Goal: Information Seeking & Learning: Learn about a topic

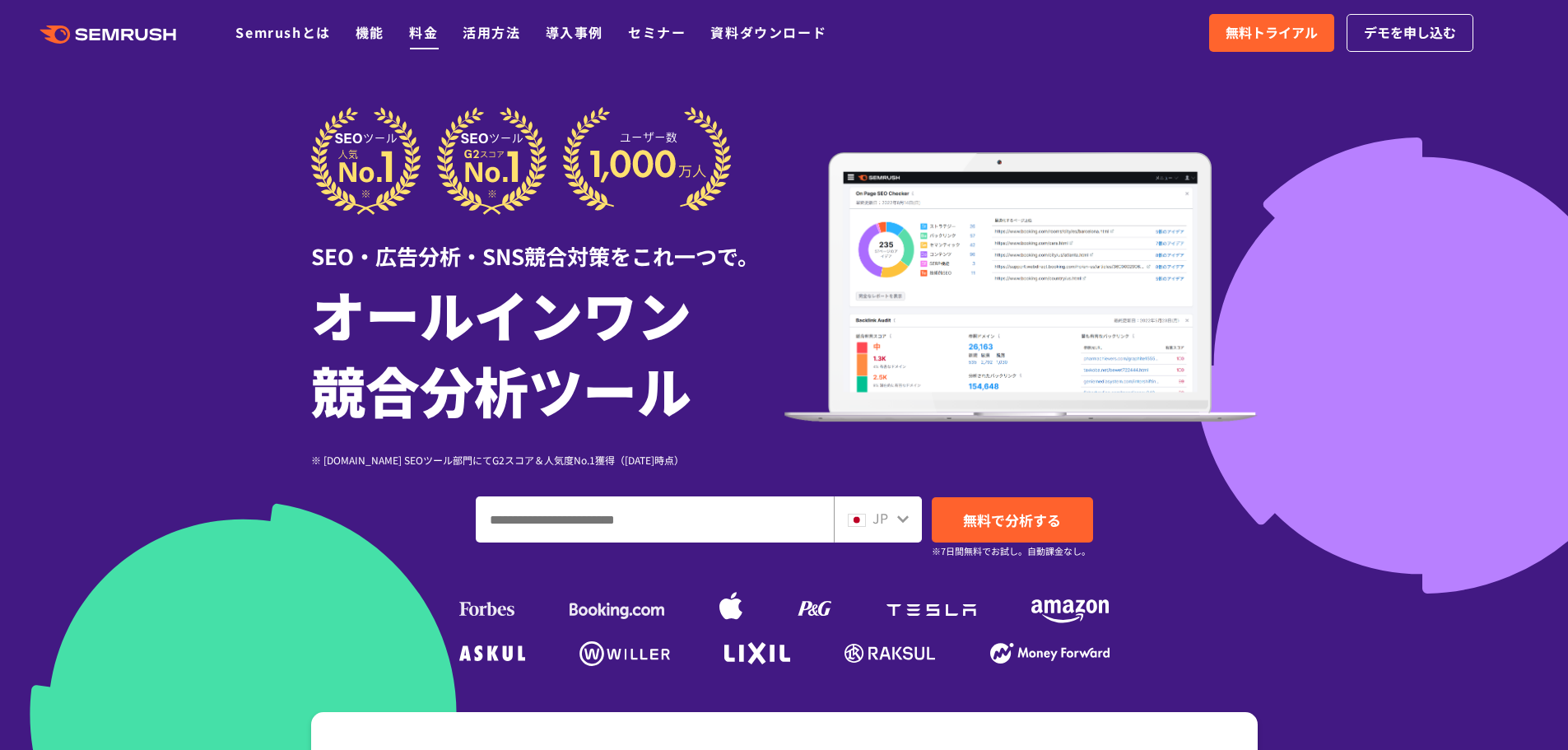
click at [429, 26] on link "料金" at bounding box center [424, 32] width 29 height 20
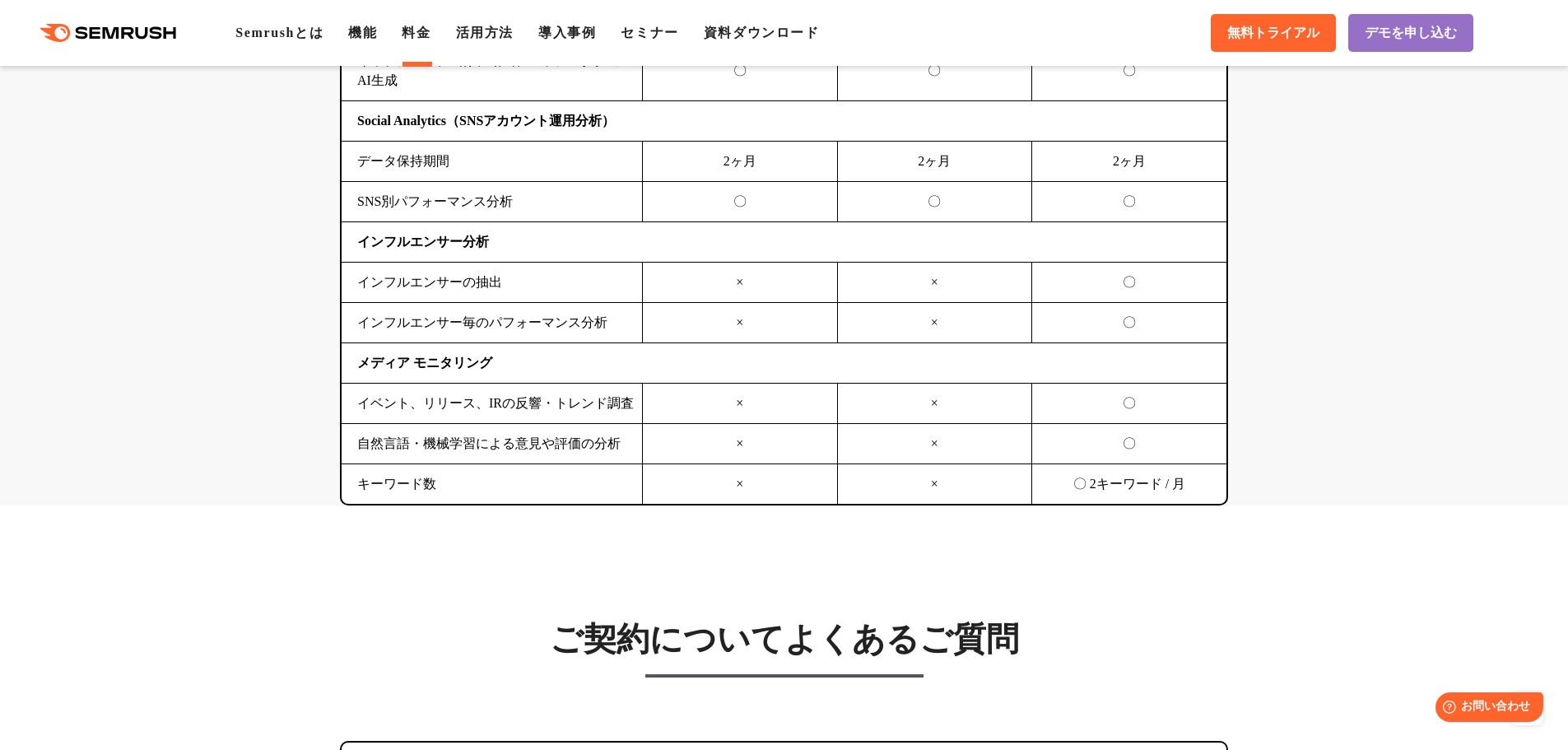
scroll to position [4611, 0]
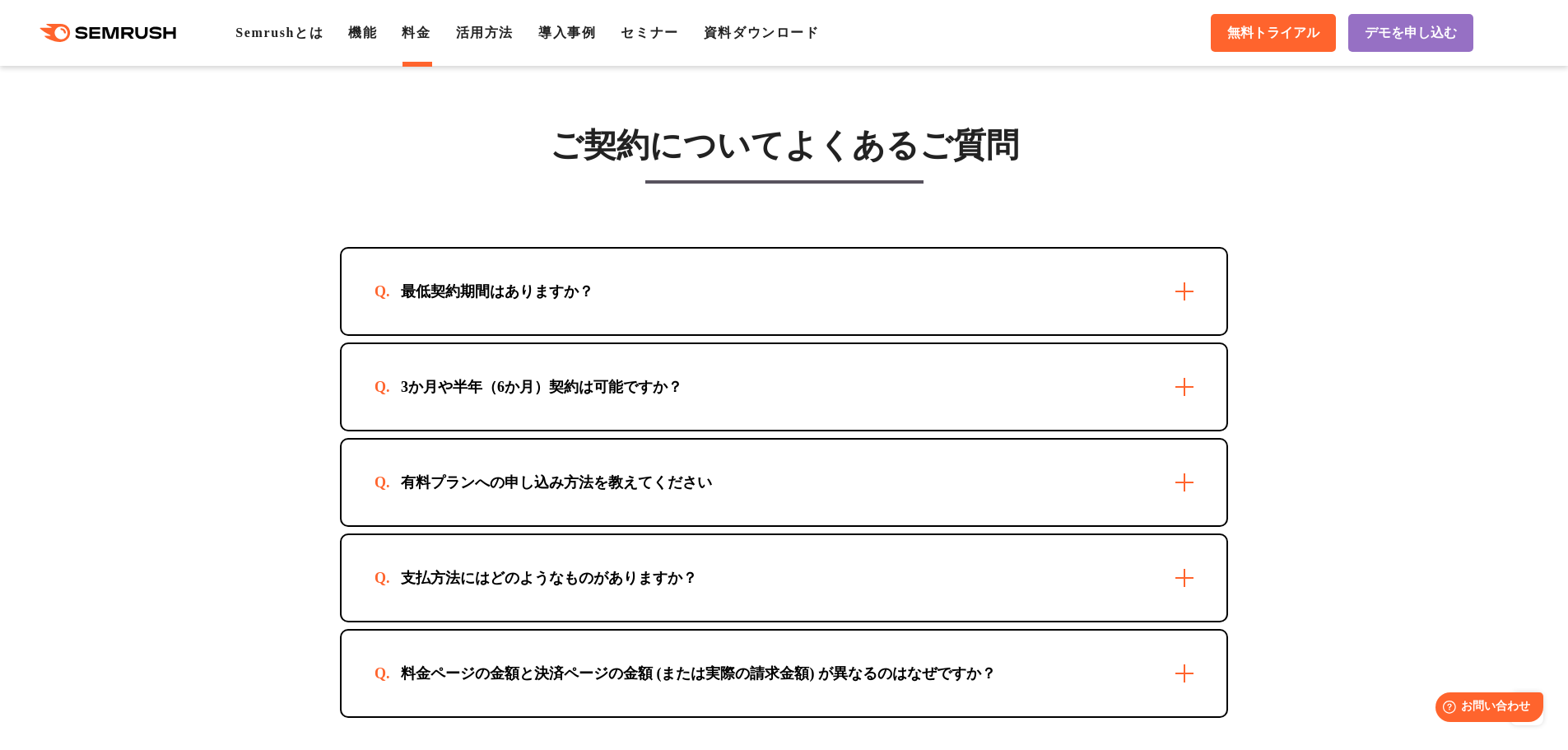
click at [1184, 289] on div "最低契約期間はありますか？" at bounding box center [784, 292] width 885 height 86
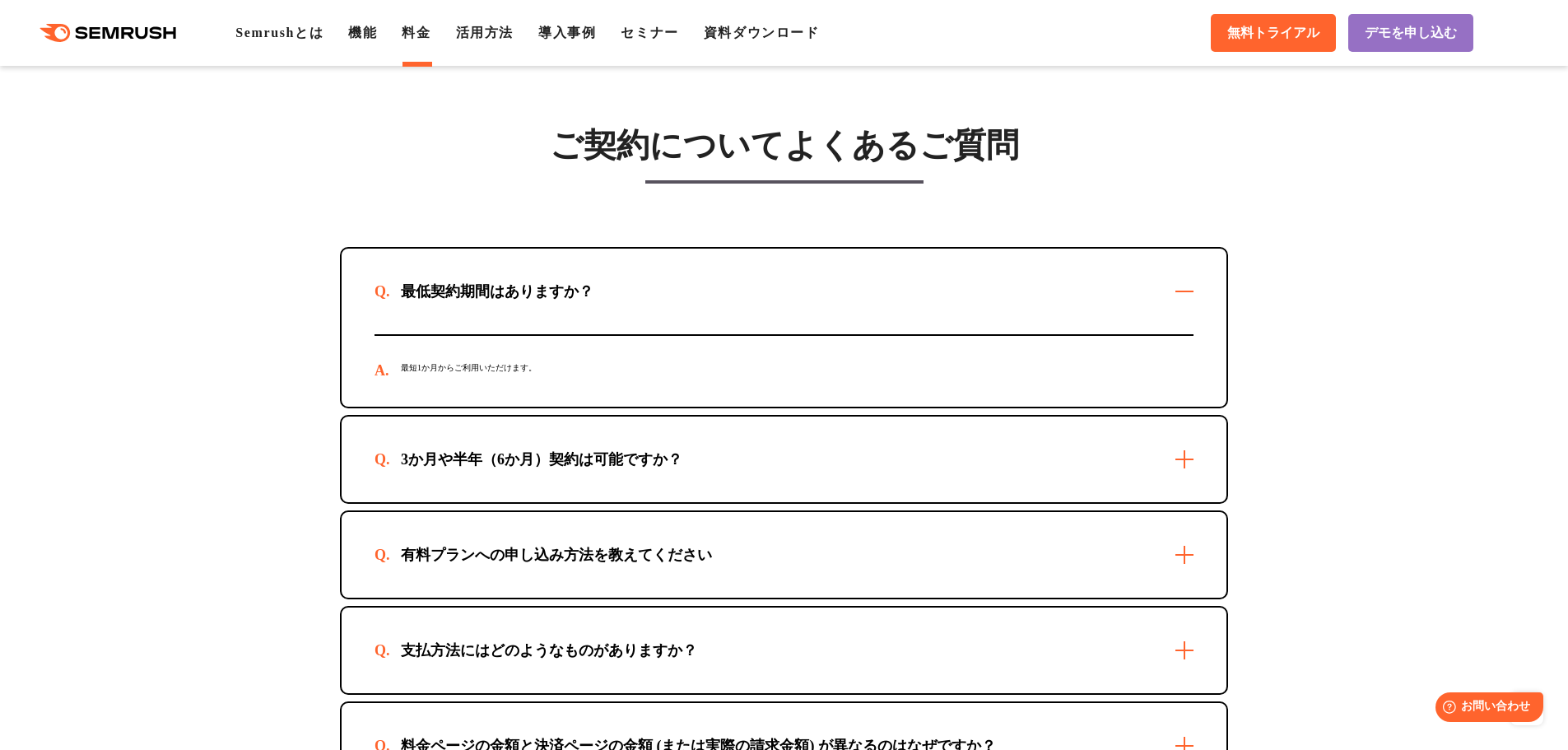
click at [1184, 289] on div "最低契約期間はありますか？" at bounding box center [784, 292] width 885 height 86
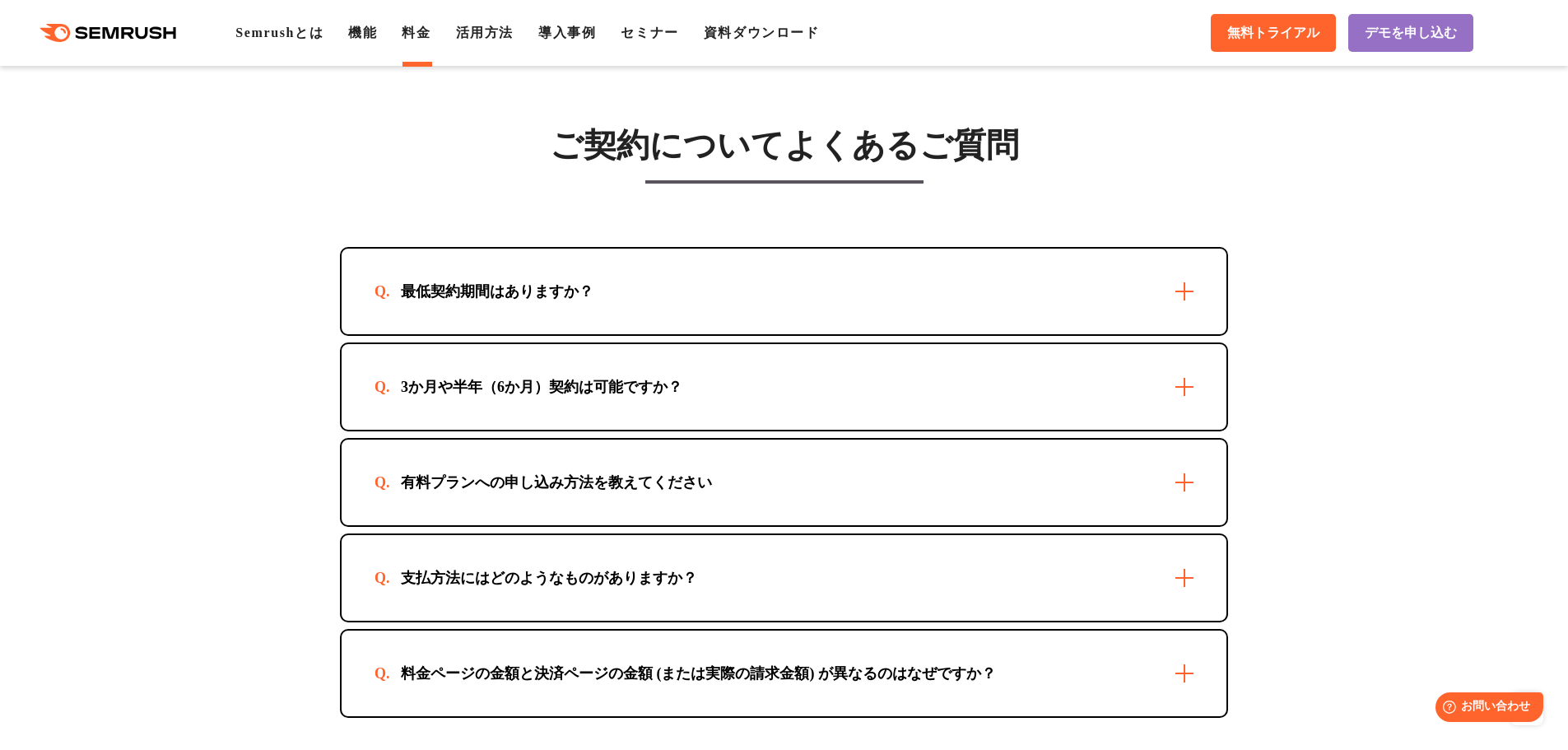
click at [1182, 372] on div "3か月や半年（6か月）契約は可能ですか？" at bounding box center [784, 387] width 885 height 86
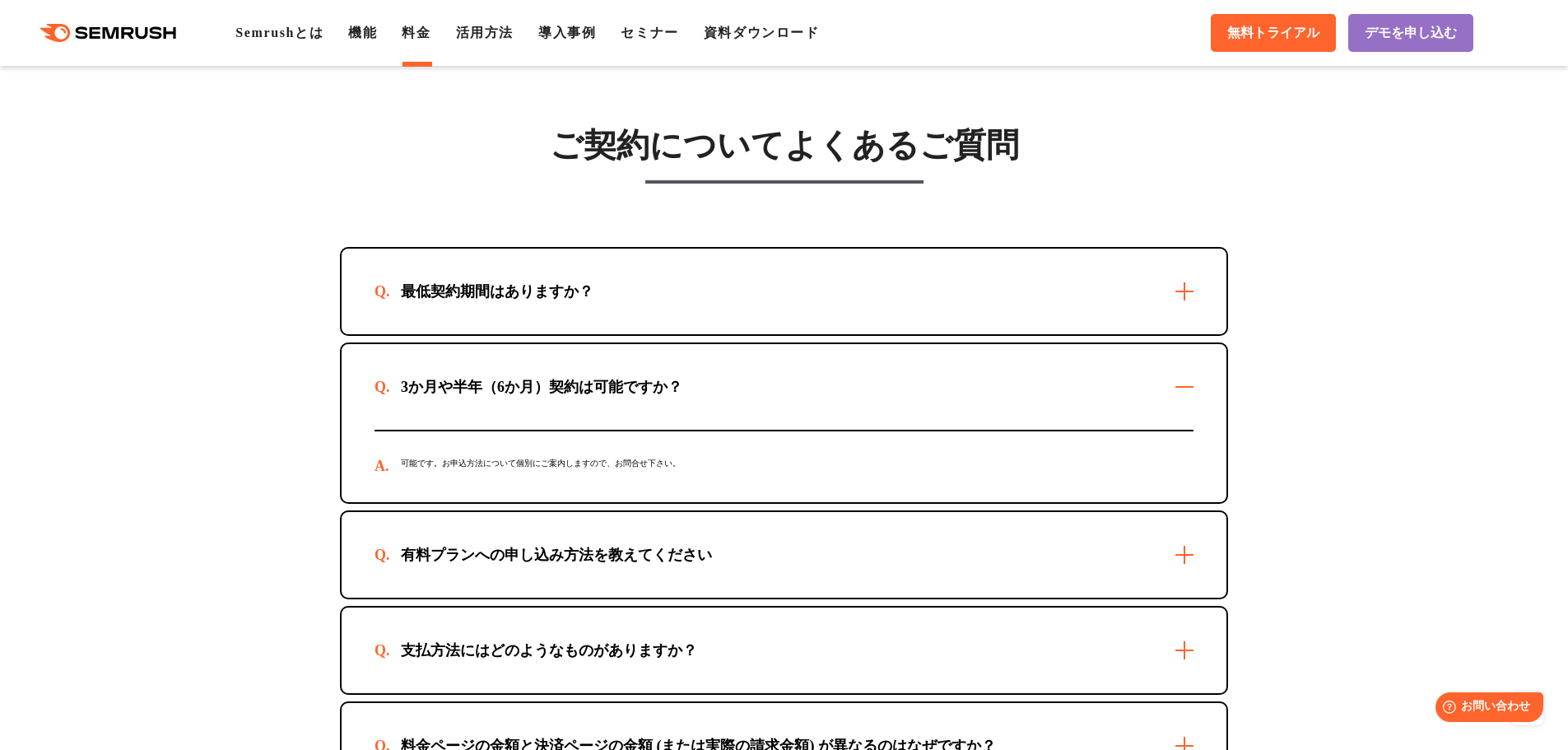
click at [1182, 372] on div "3か月や半年（6か月）契約は可能ですか？" at bounding box center [784, 387] width 885 height 86
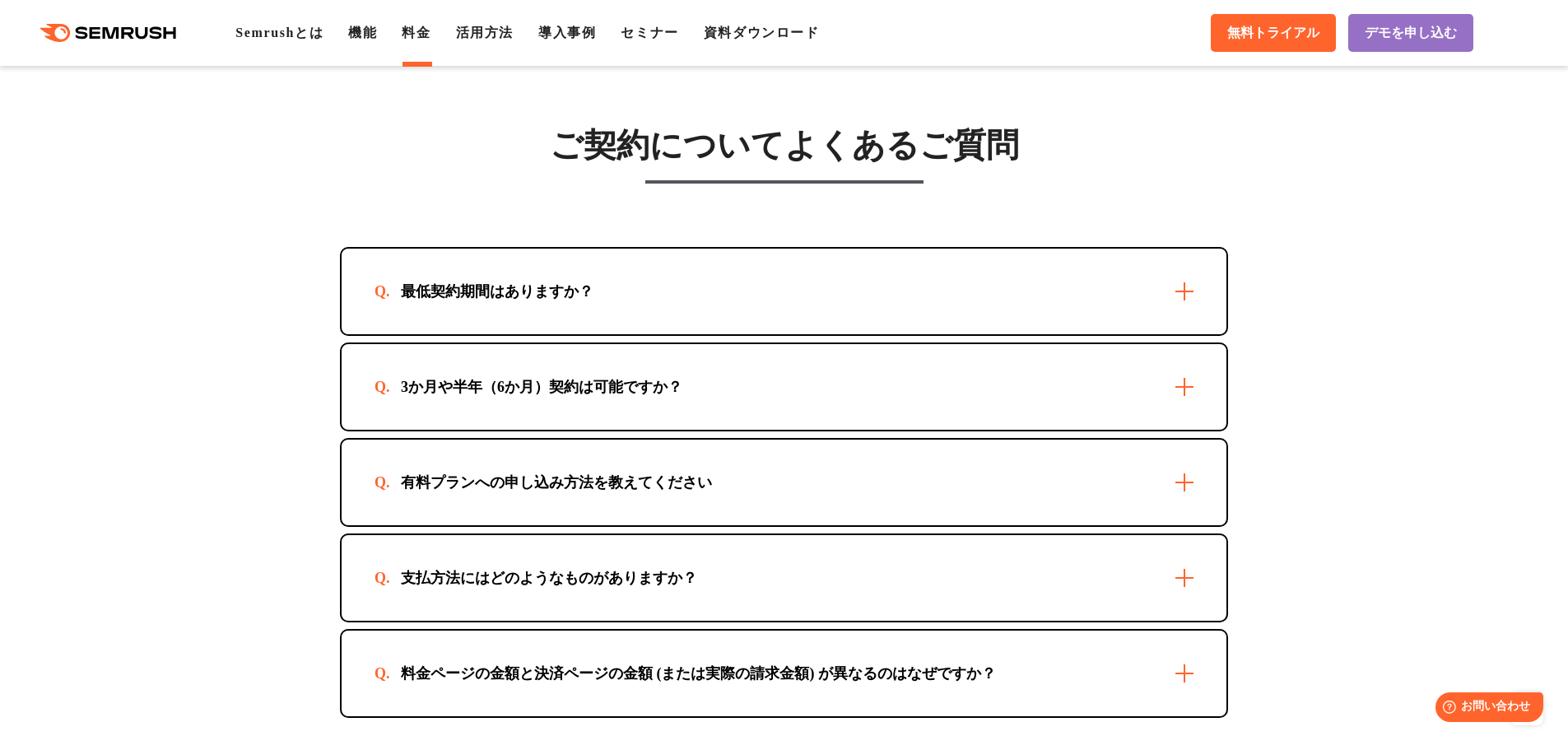
click at [1161, 465] on div "有料プランへの申し込み方法を教えてください" at bounding box center [784, 483] width 885 height 86
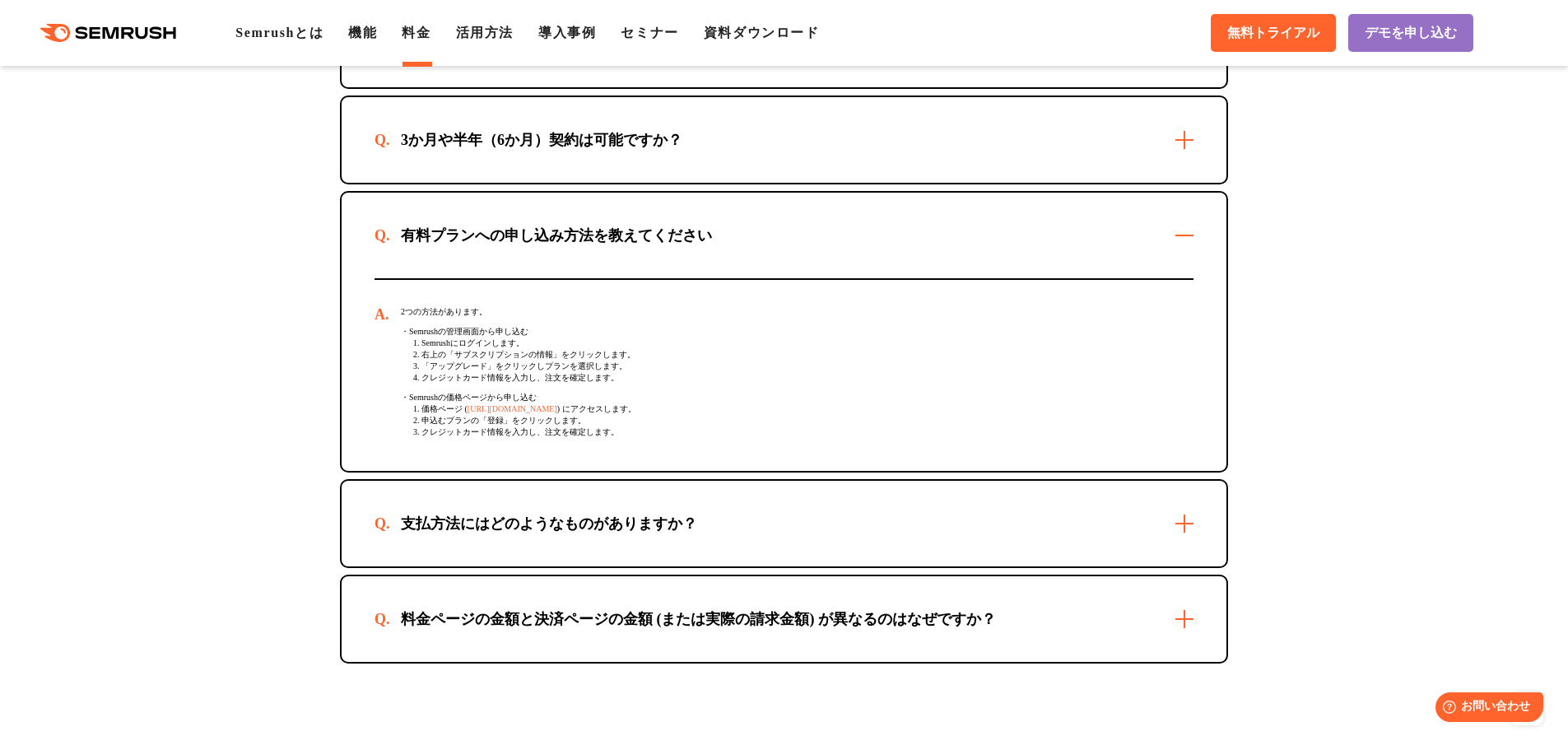
scroll to position [4941, 0]
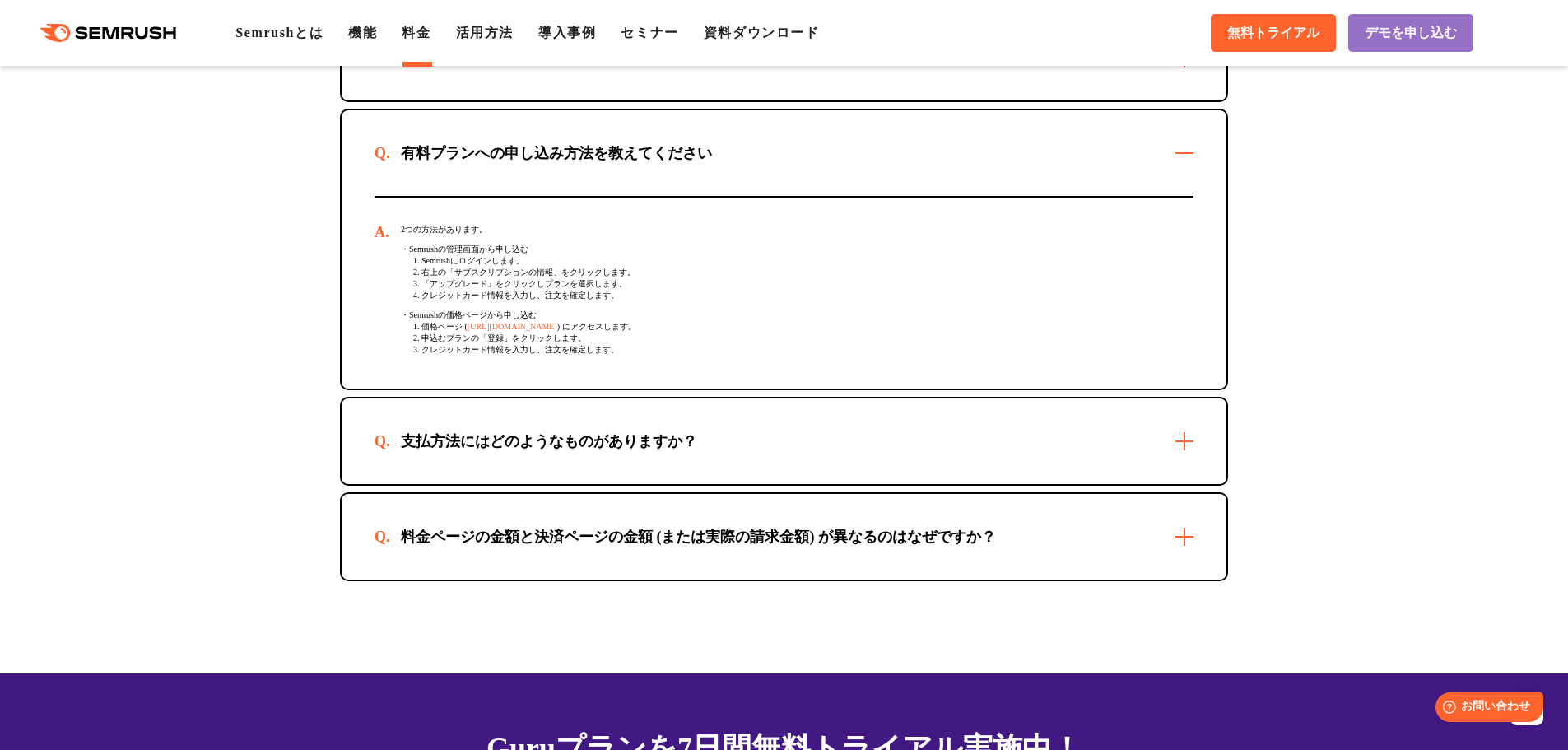
click at [1158, 461] on div "支払方法にはどのようなものがありますか？" at bounding box center [784, 442] width 885 height 86
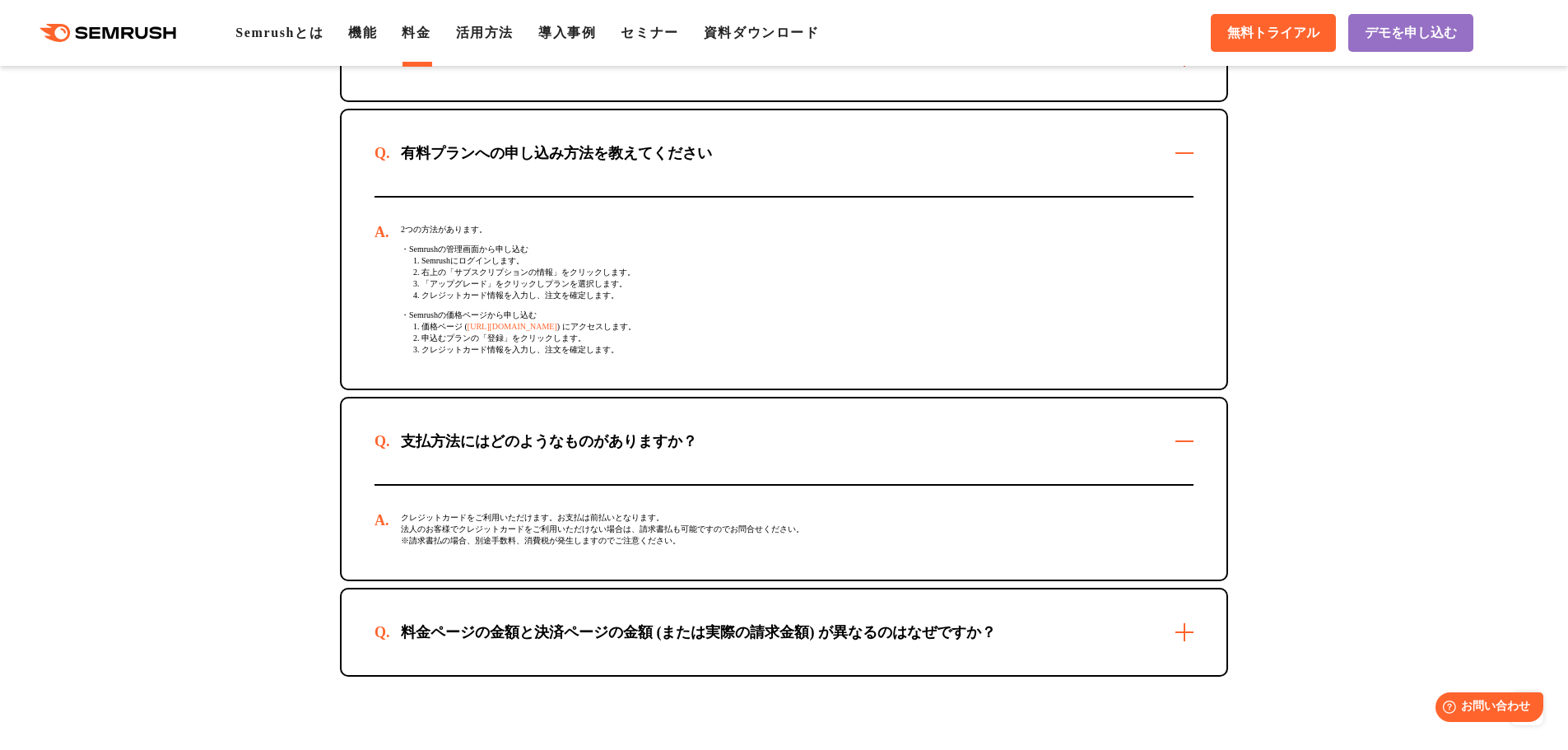
click at [1157, 647] on div "料金ページの金額と決済ページの金額 (または実際の請求金額) が異なるのはなぜですか？" at bounding box center [784, 632] width 885 height 86
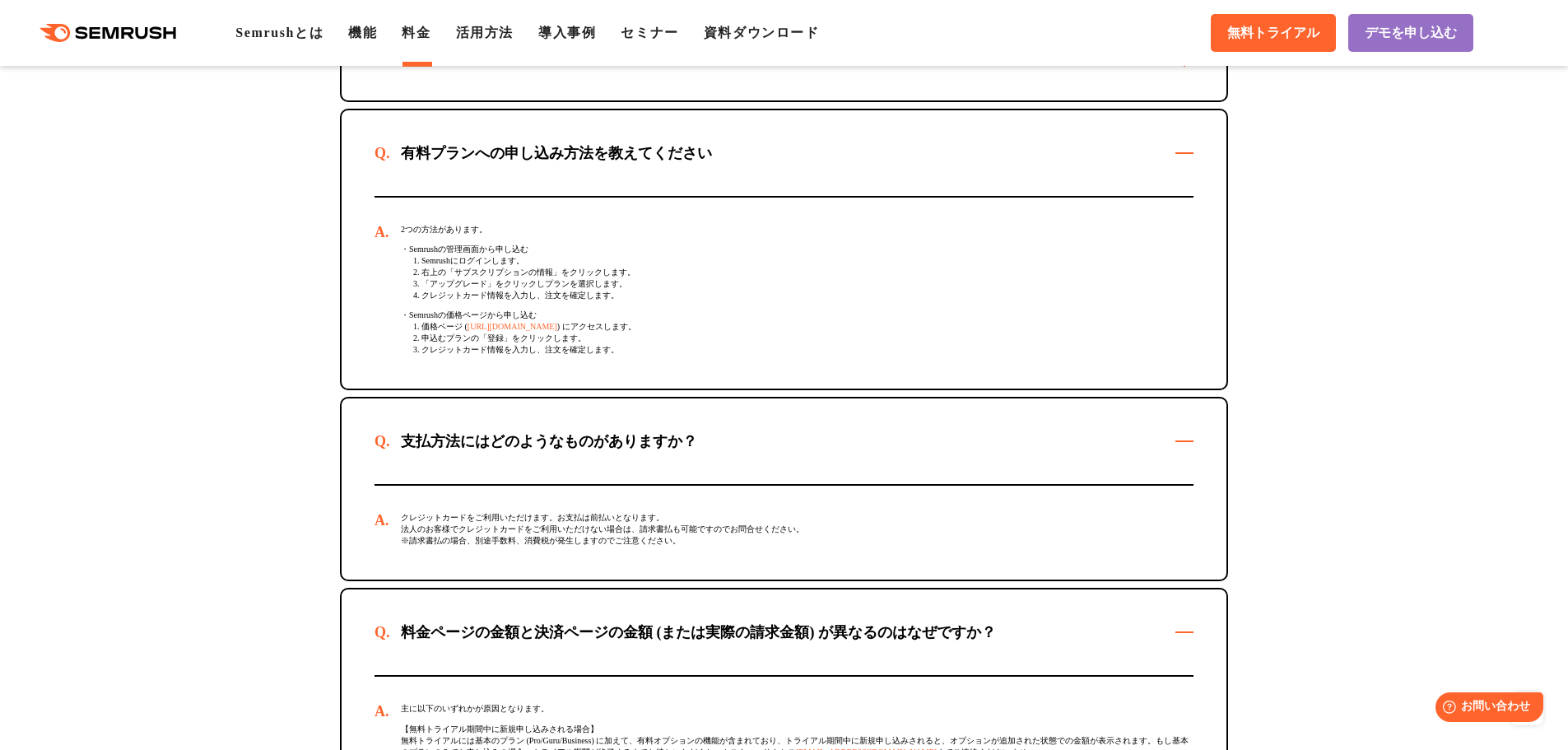
scroll to position [5106, 0]
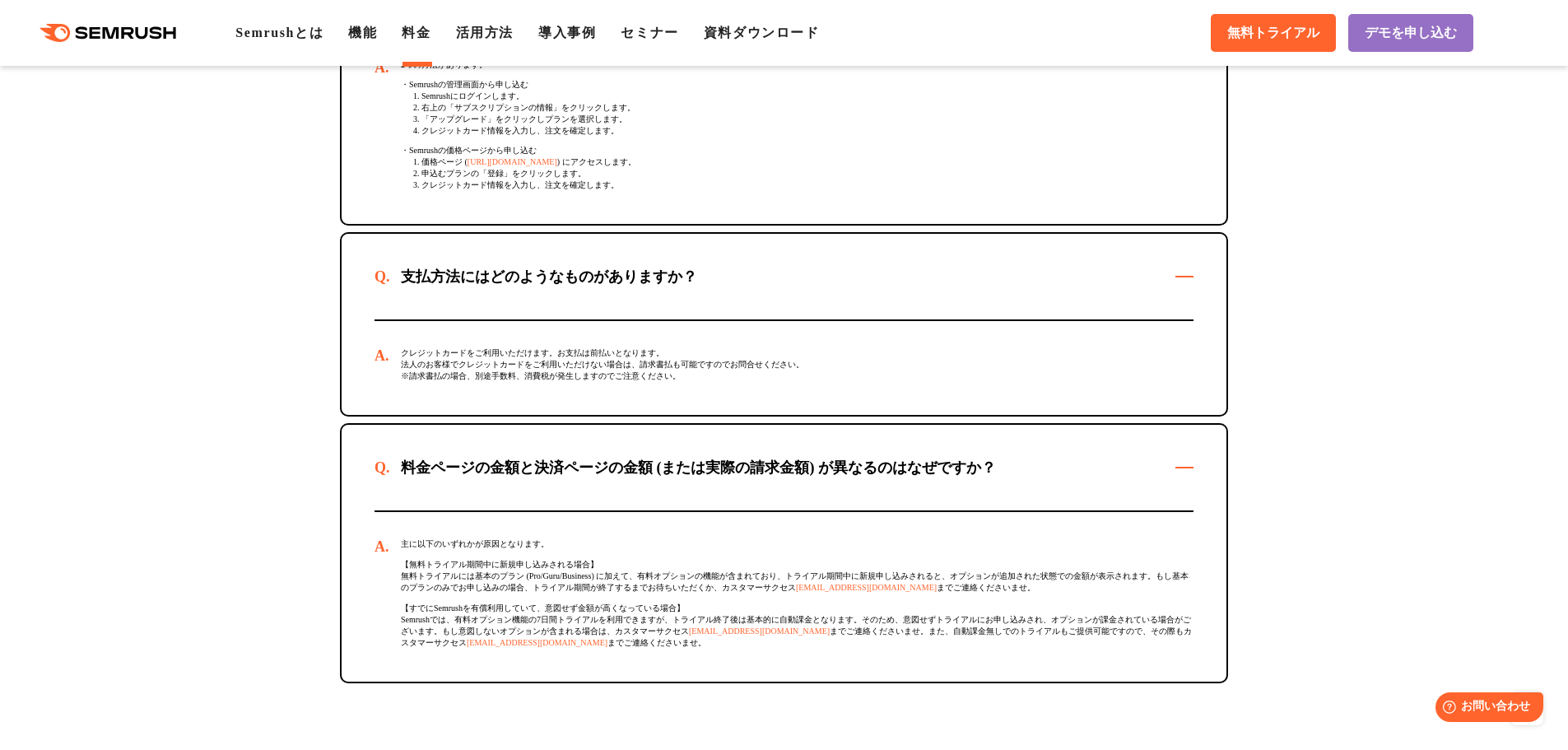
click at [341, 544] on div "料金ページの金額と決済ページの金額 (または実際の請求金額) が異なるのはなぜですか？ 主に以下のいずれかが原因となります。 【無料トライアル期間中に新規申し…" at bounding box center [784, 553] width 888 height 260
click at [292, 546] on section "ご契約についてよくあるご質問 最低契約期間はありますか？ 最短1か月からご利用いただけます。 3か月や半年（6か月）契約は可能ですか？ 可能です。お申込方法に…" at bounding box center [784, 146] width 1568 height 1258
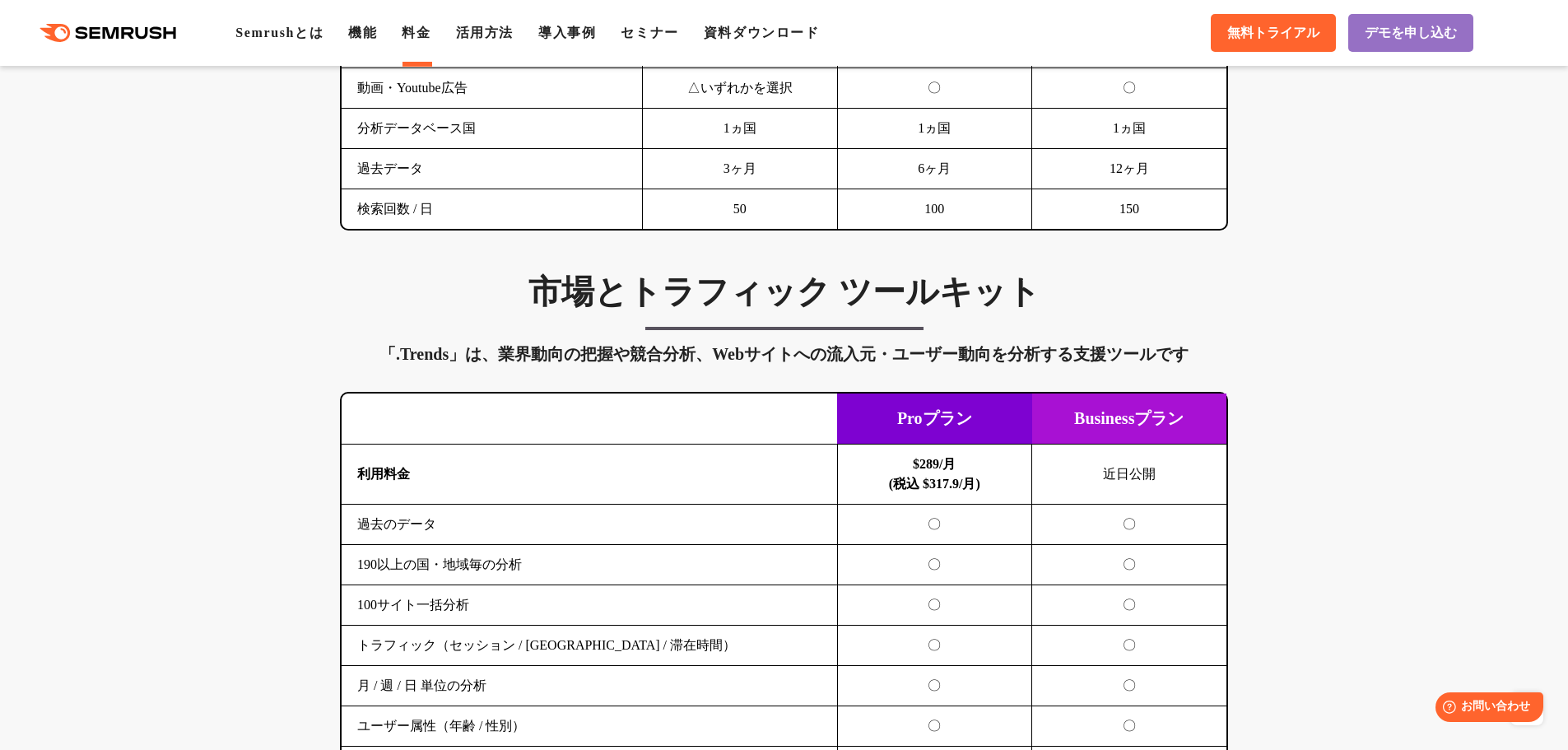
scroll to position [2717, 0]
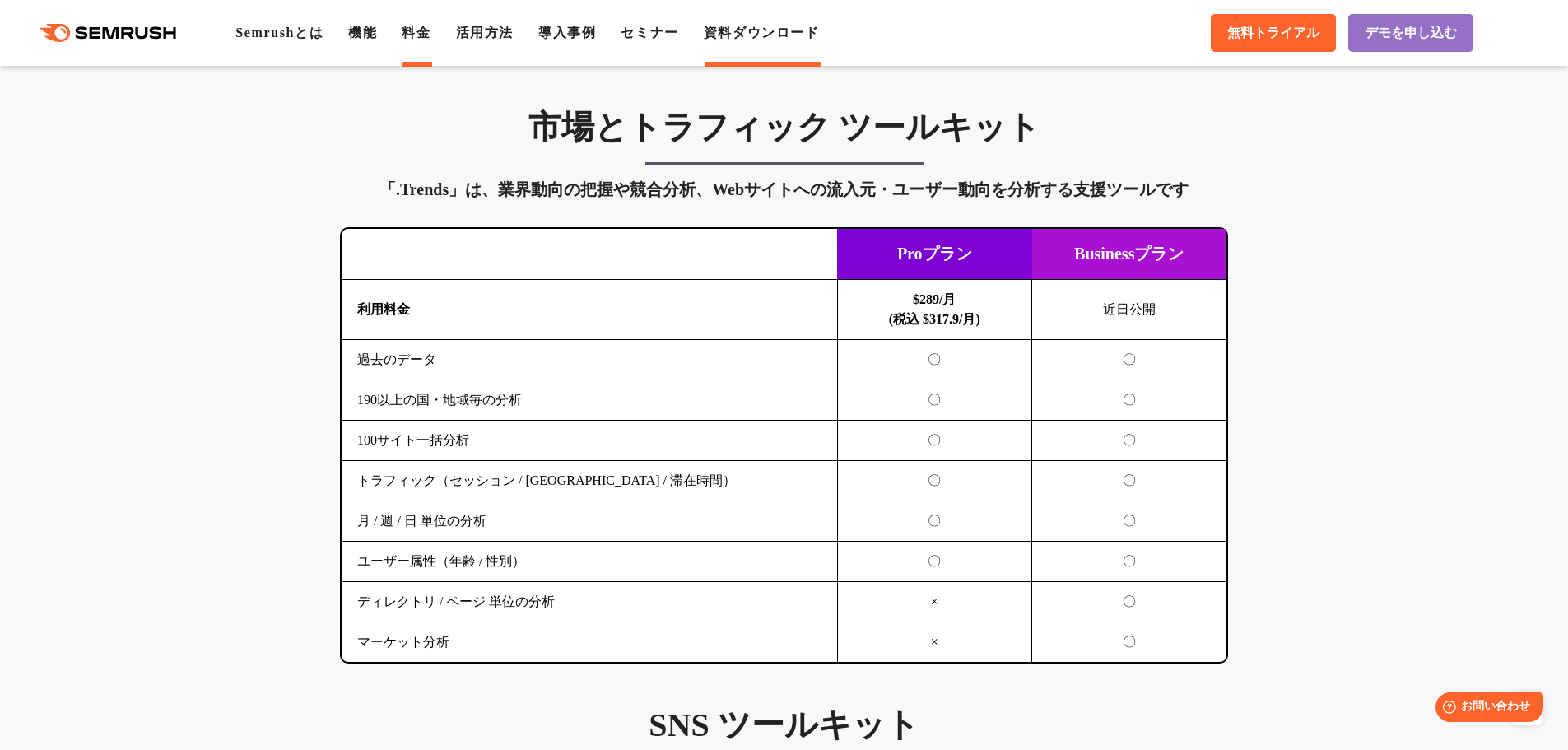
click at [765, 33] on link "資料ダウンロード" at bounding box center [762, 32] width 116 height 14
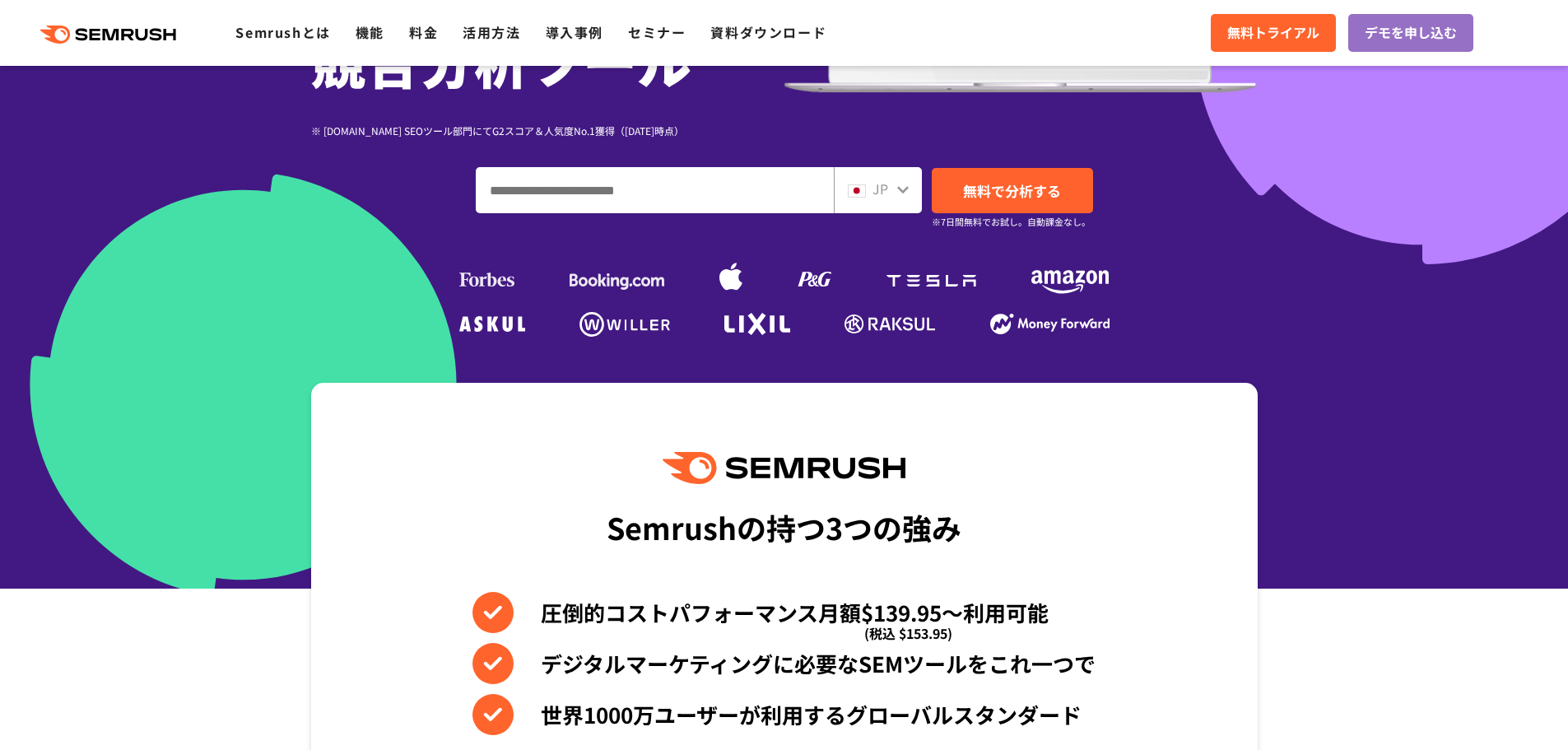
scroll to position [495, 0]
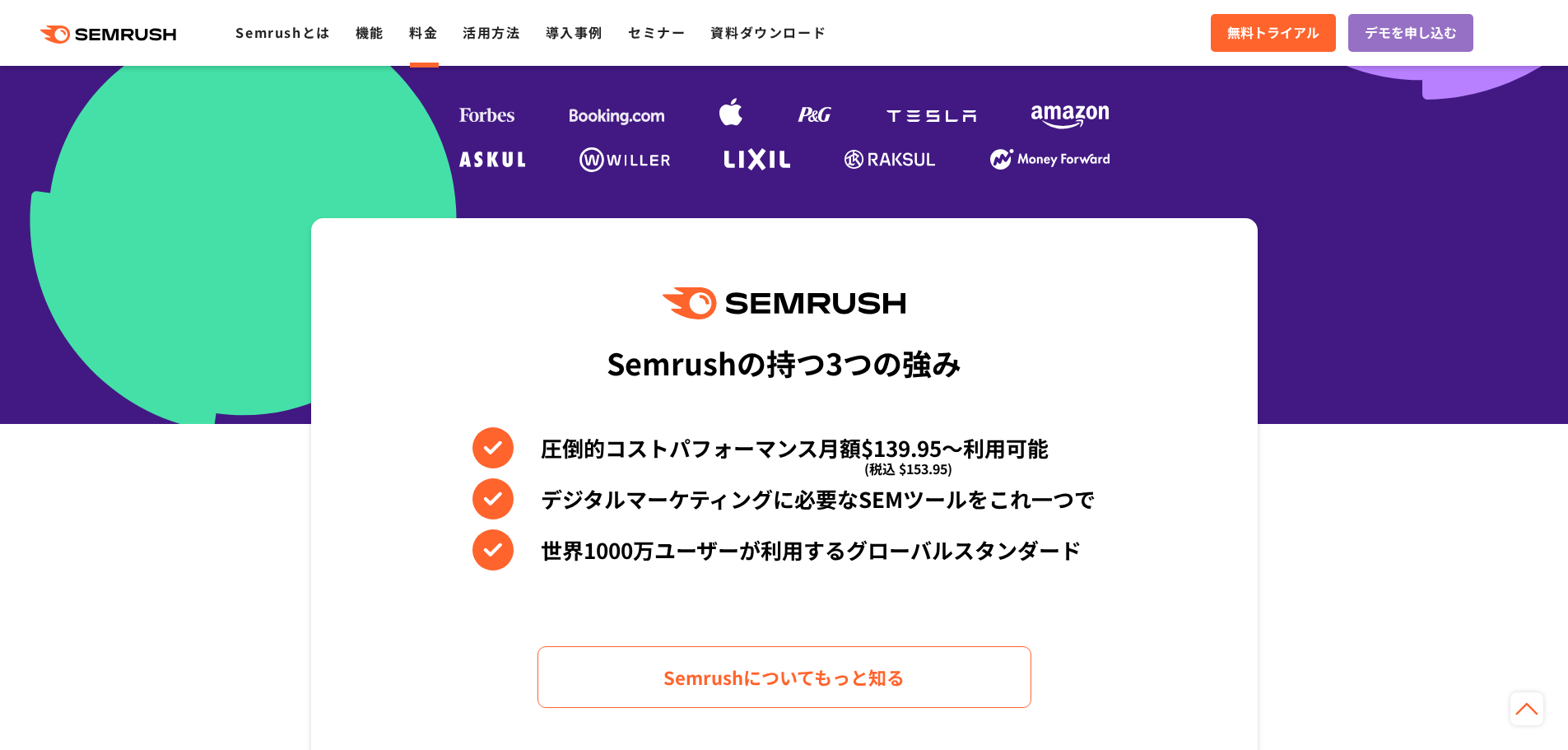
click at [425, 38] on link "料金" at bounding box center [424, 32] width 29 height 20
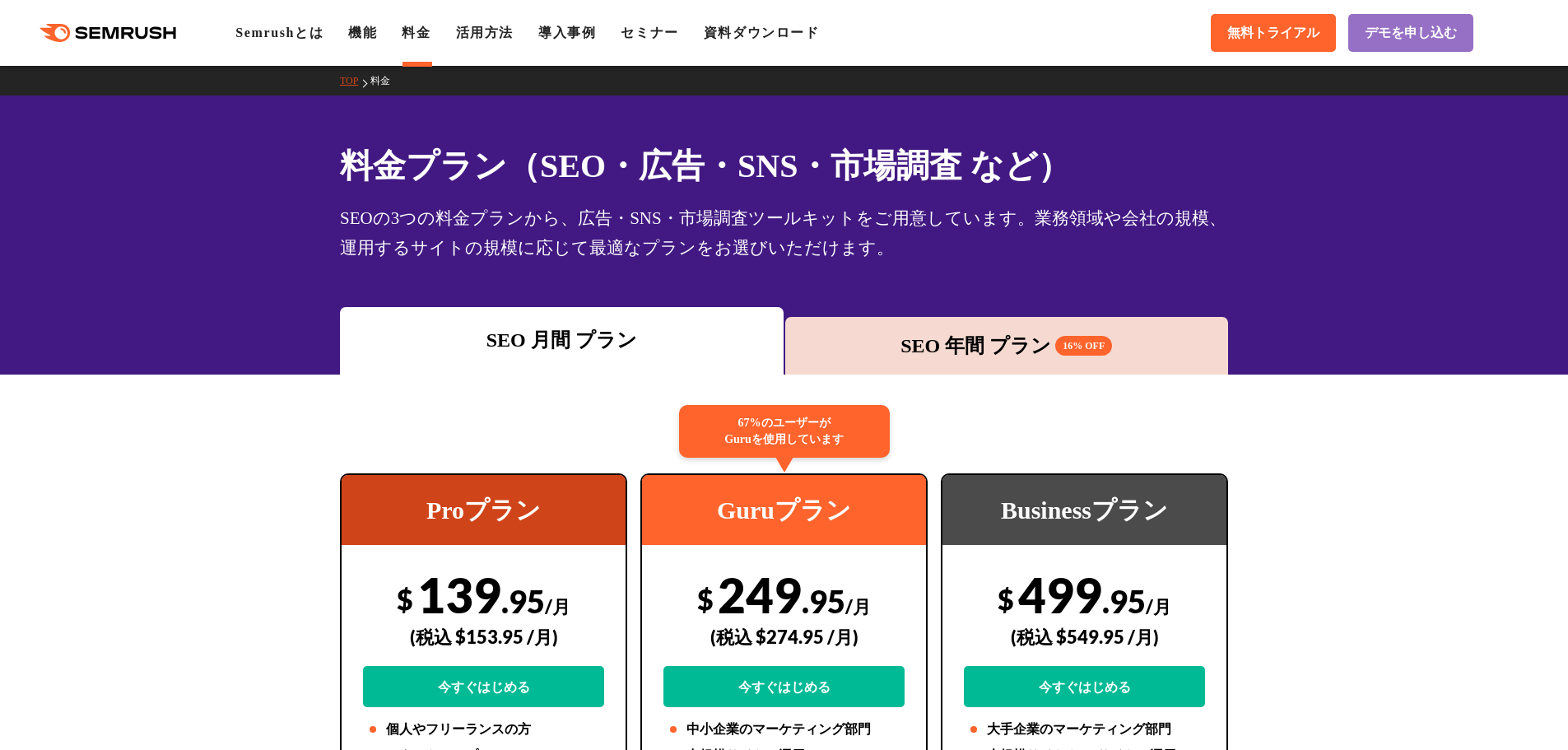
click at [976, 349] on div "SEO 年間 プラン 16% OFF" at bounding box center [1007, 346] width 427 height 29
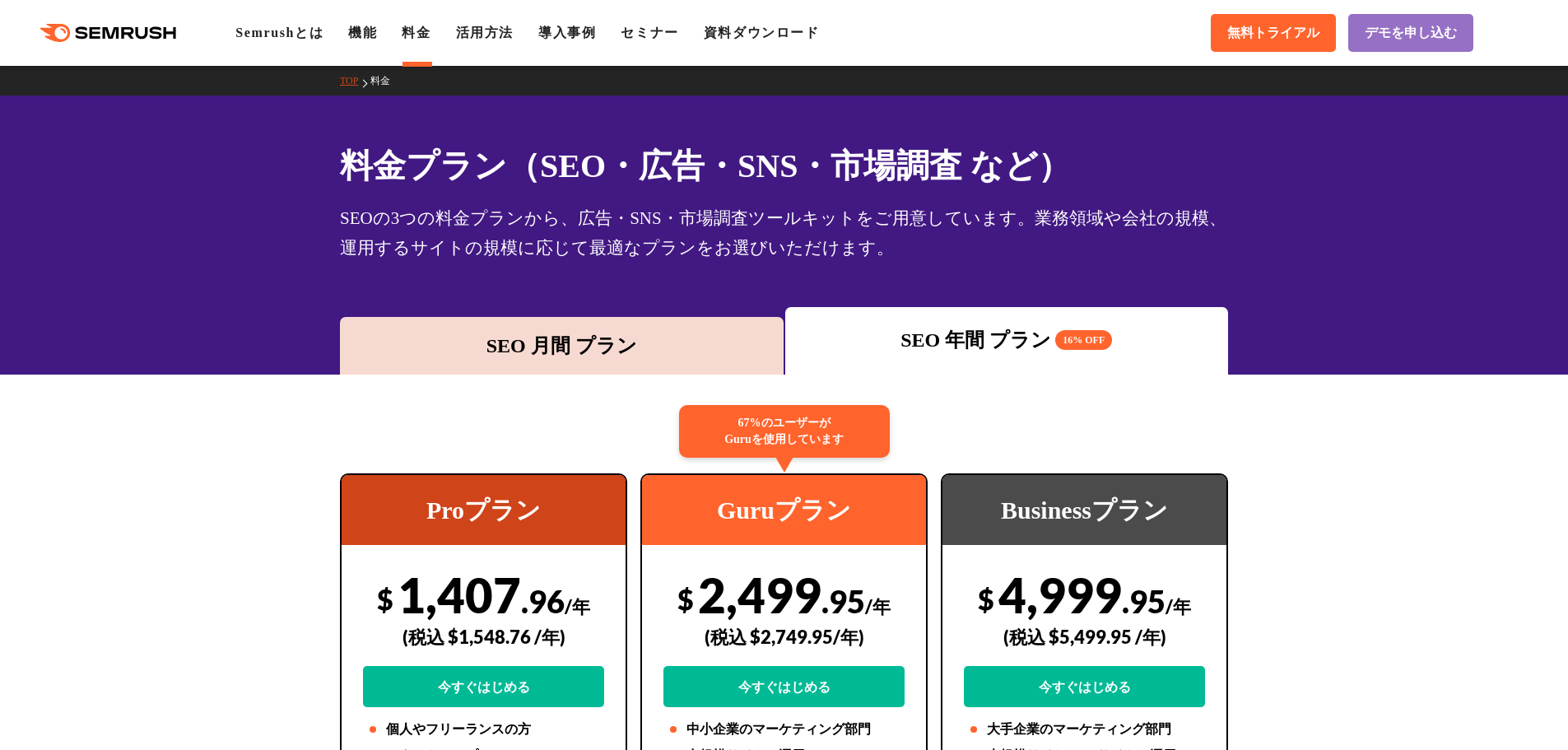
click at [624, 330] on div "SEO 月間 プラン" at bounding box center [562, 345] width 443 height 57
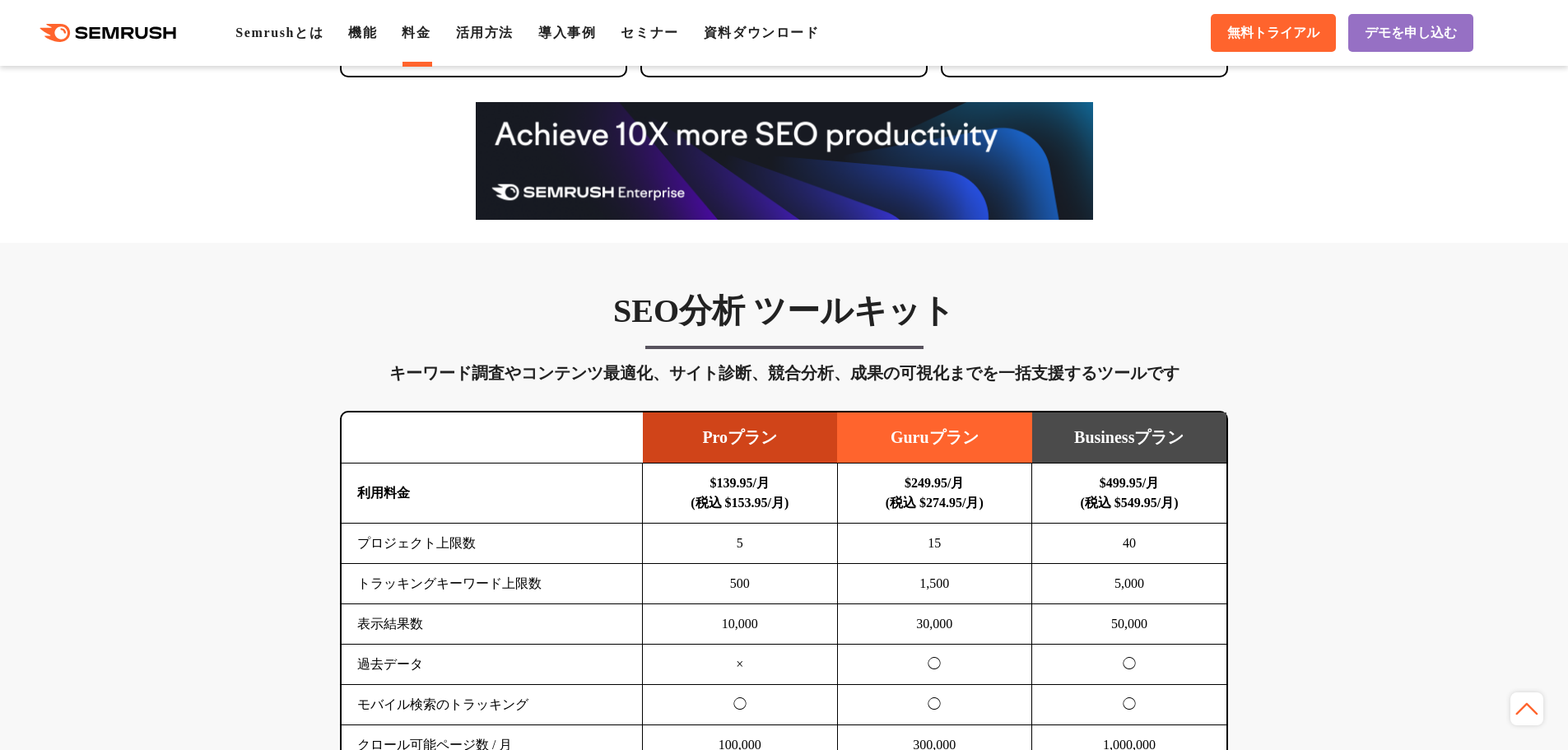
scroll to position [824, 0]
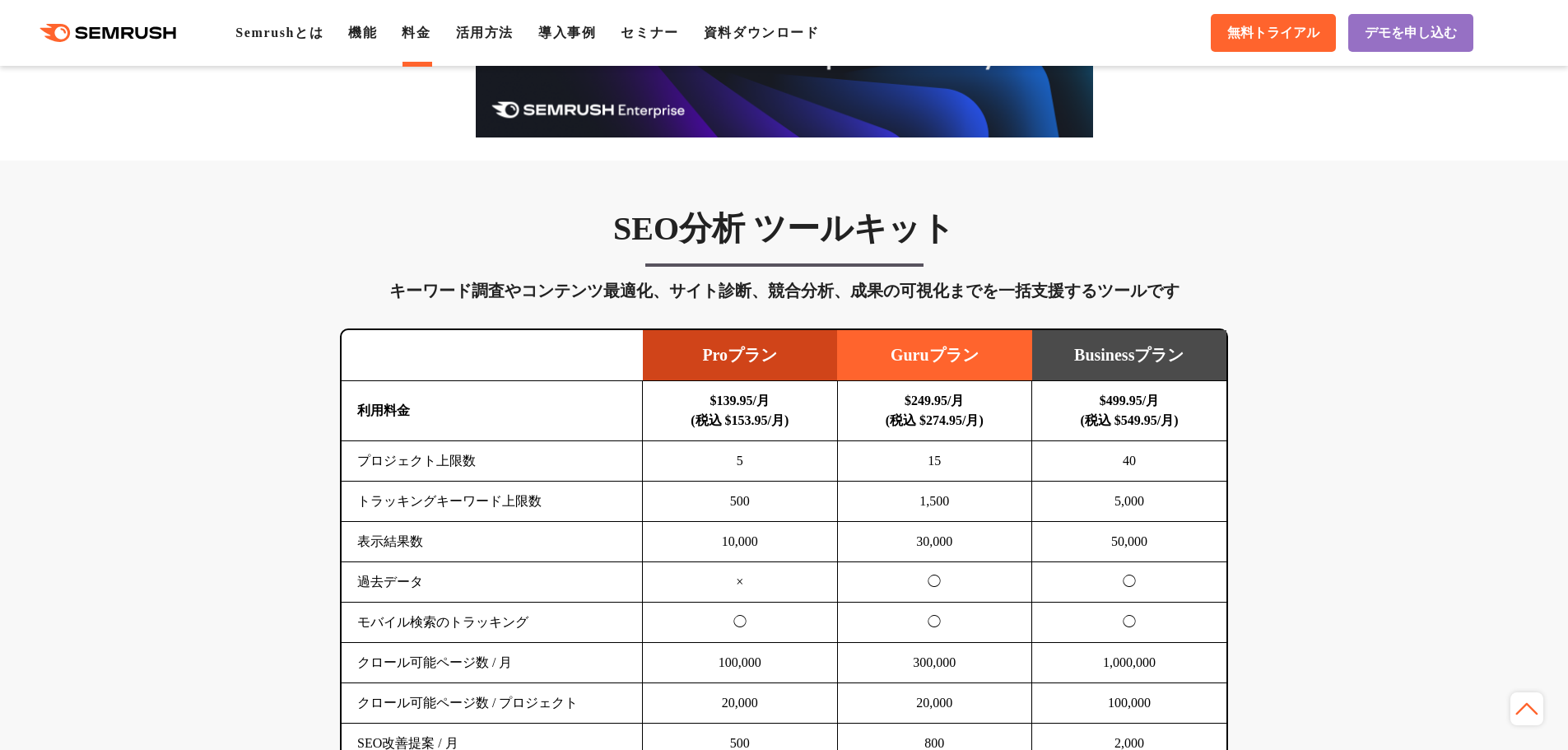
click at [920, 540] on td "30,000" at bounding box center [935, 542] width 195 height 40
click at [933, 661] on td "300,000" at bounding box center [935, 663] width 195 height 40
click at [912, 700] on td "20,000" at bounding box center [935, 703] width 195 height 40
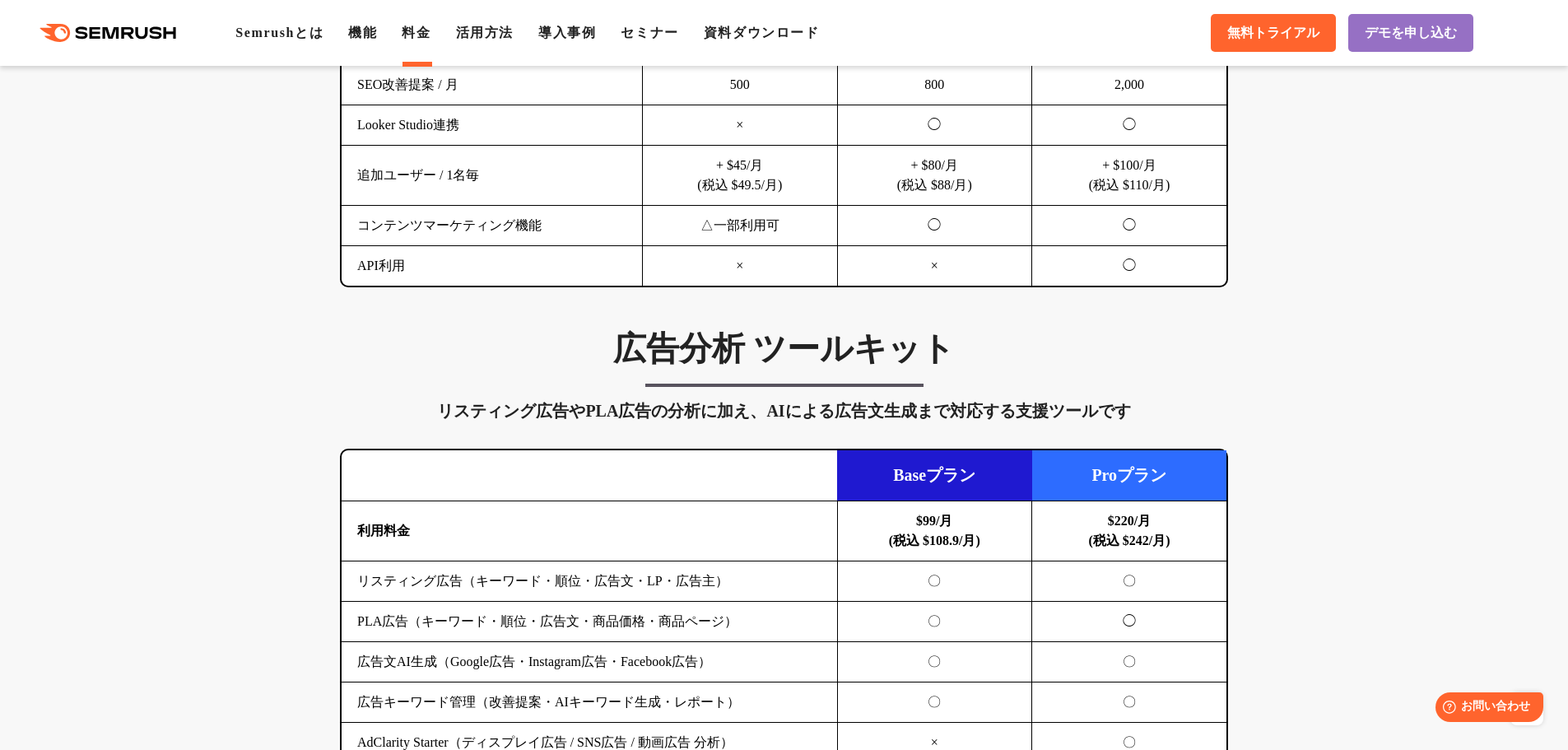
scroll to position [1647, 0]
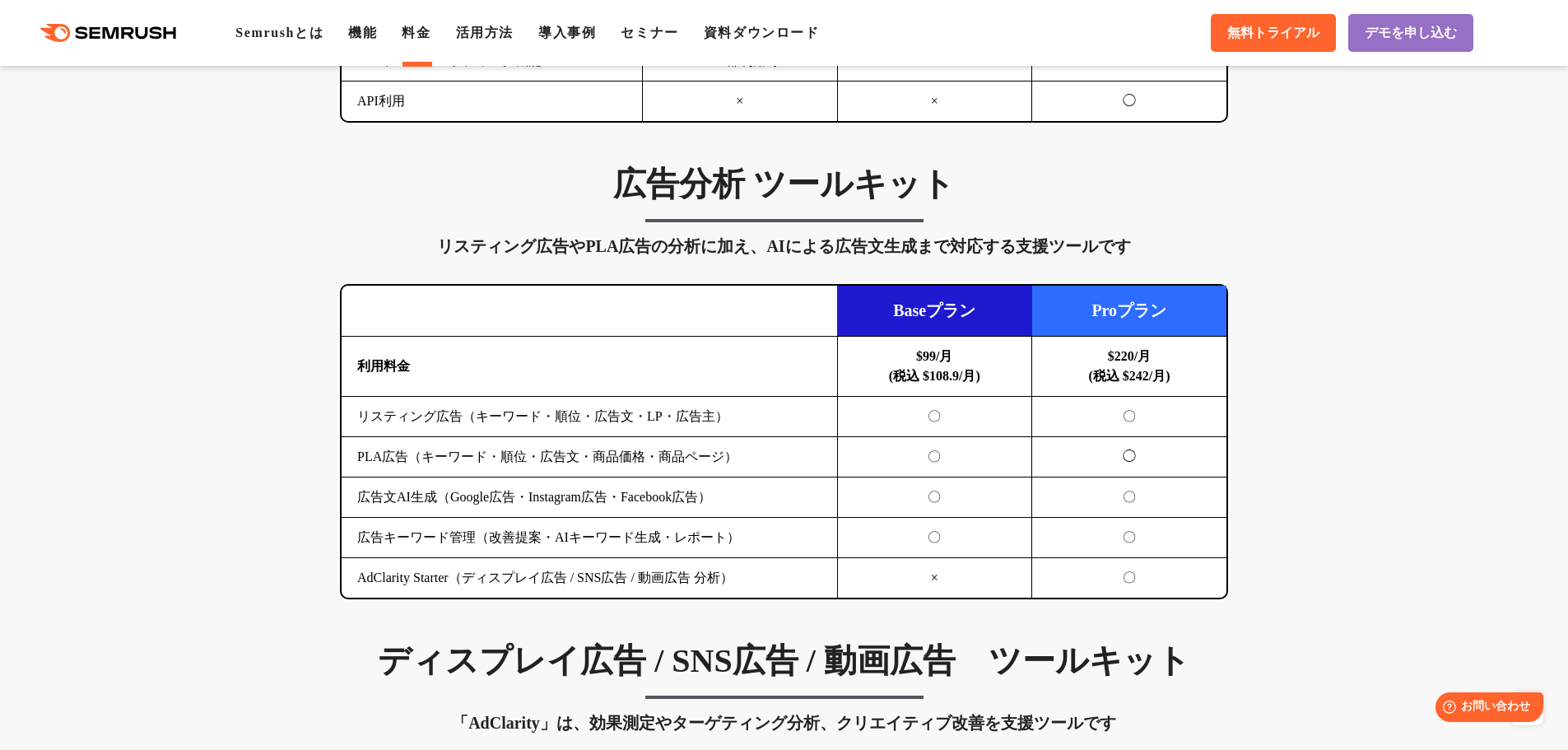
click at [700, 437] on td "PLA広告（キーワード・順位・広告文・商品価格・商品ページ）" at bounding box center [589, 457] width 495 height 40
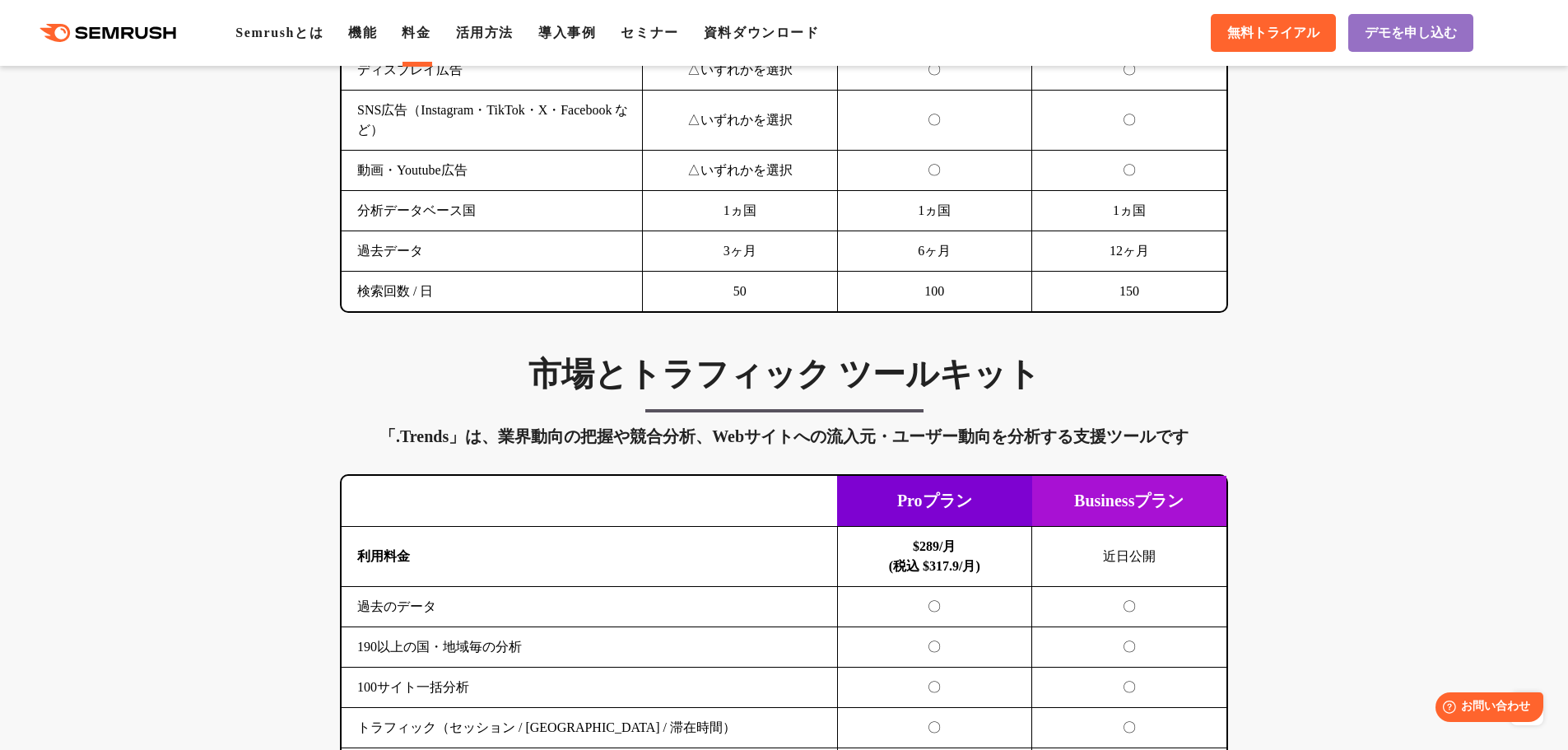
scroll to position [3127, 0]
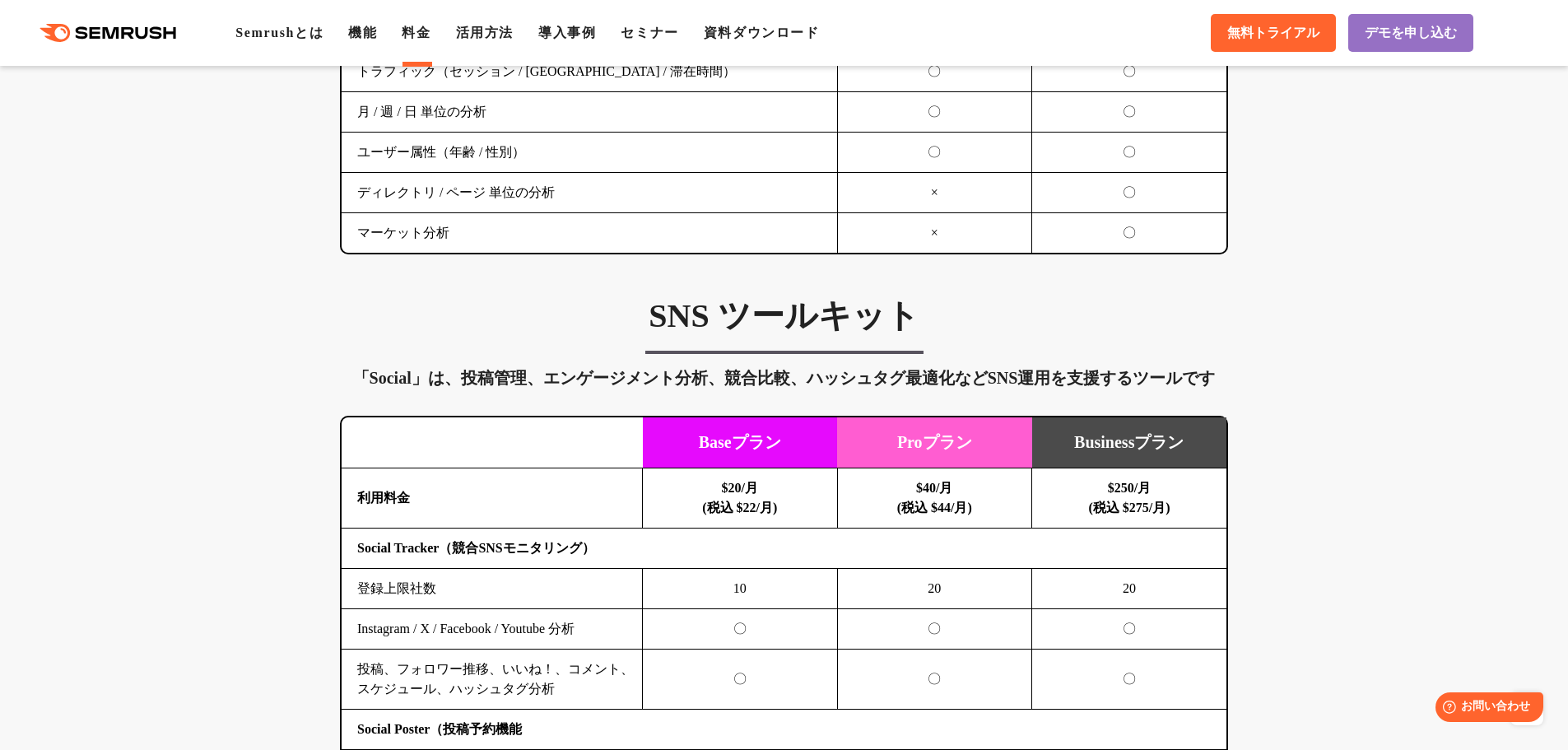
click at [620, 688] on td "投稿、フォロワー推移、いいね！、コメント、スケジュール、ハッシュタグ分析" at bounding box center [493, 680] width 301 height 60
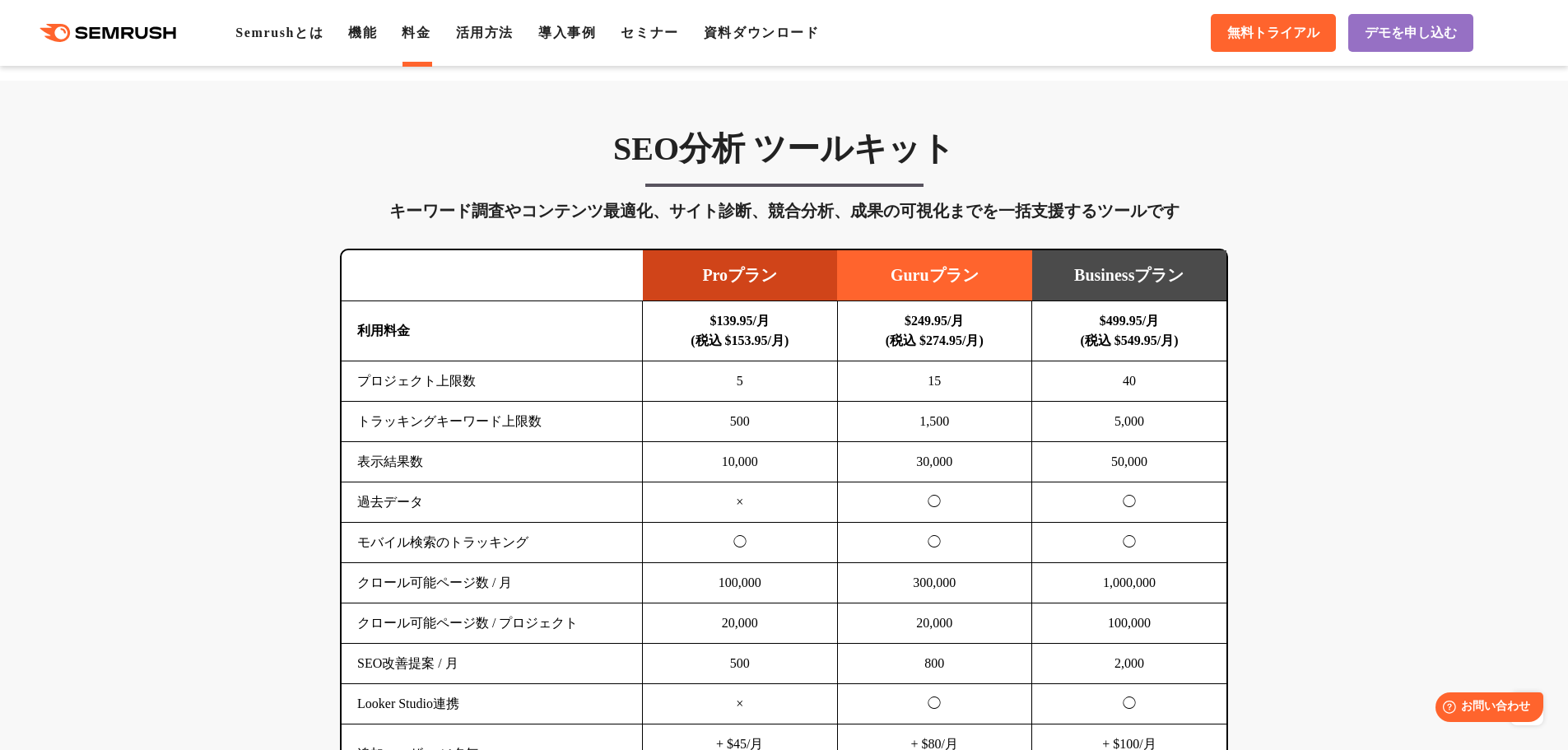
scroll to position [1068, 0]
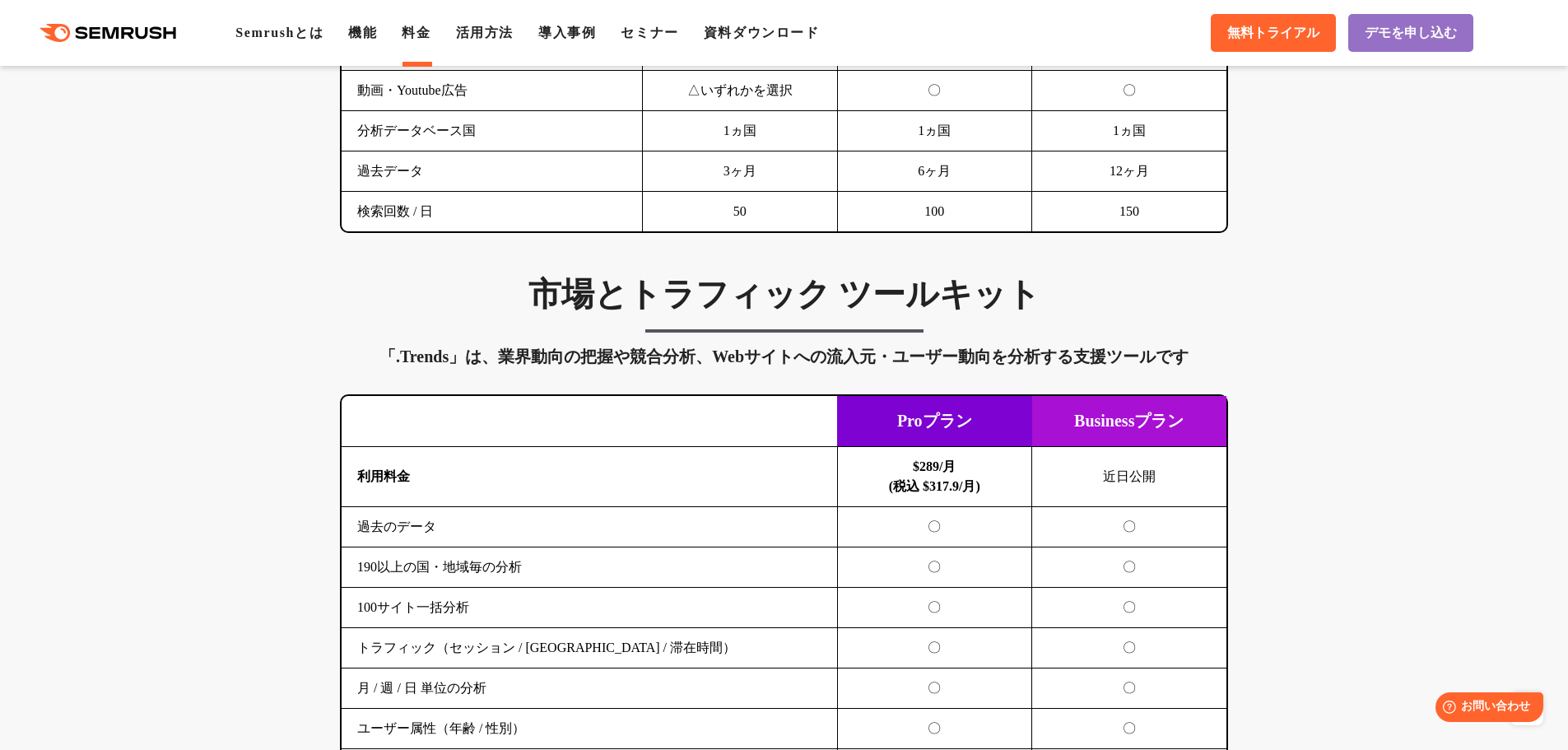
scroll to position [2715, 0]
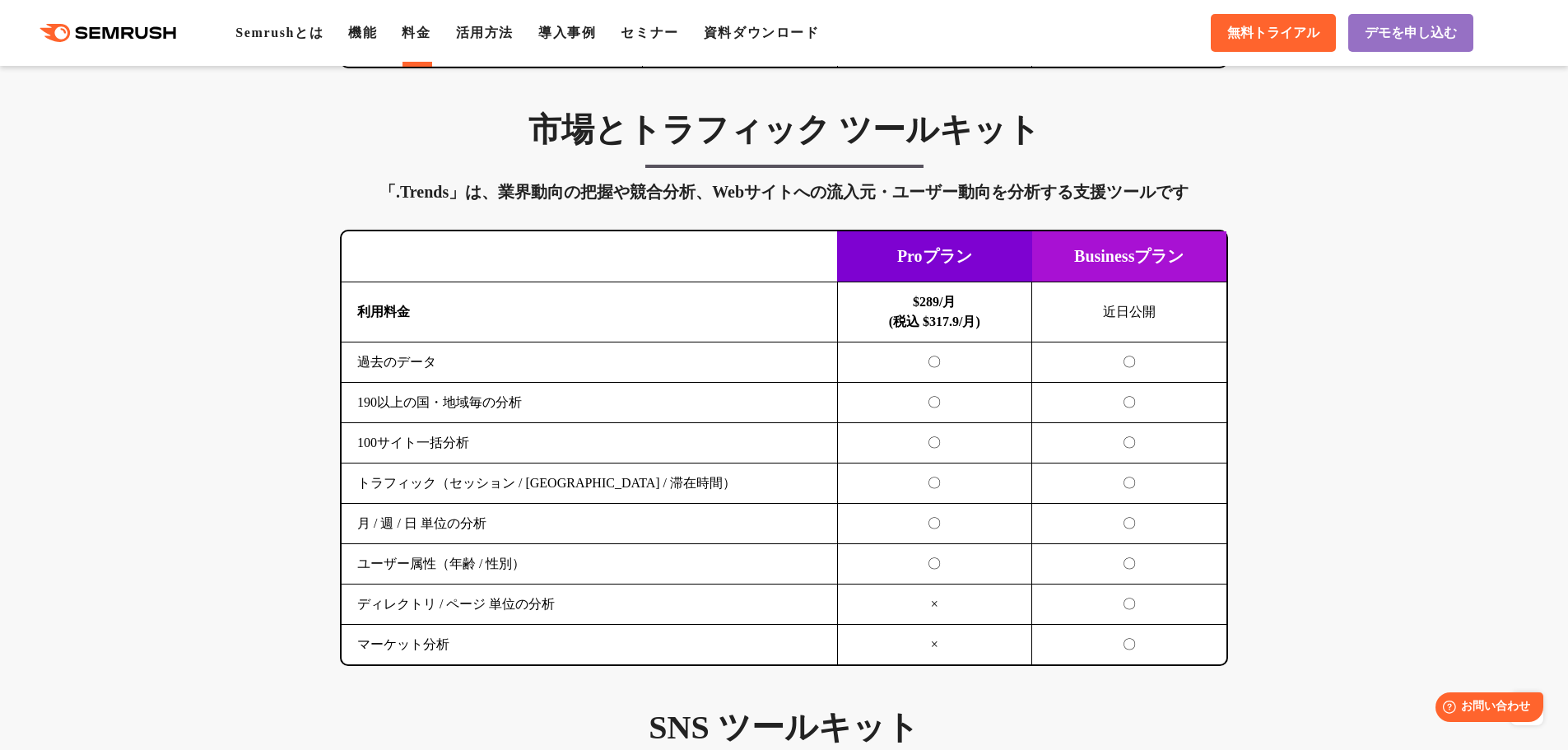
click at [595, 677] on div "SEO分析 ツールキット キーワード調査やコンテンツ最適化、サイト診断、競合分析、成果の可視化までを一括支援するツールです 横にスワイプしてください Proプ…" at bounding box center [784, 89] width 1568 height 3639
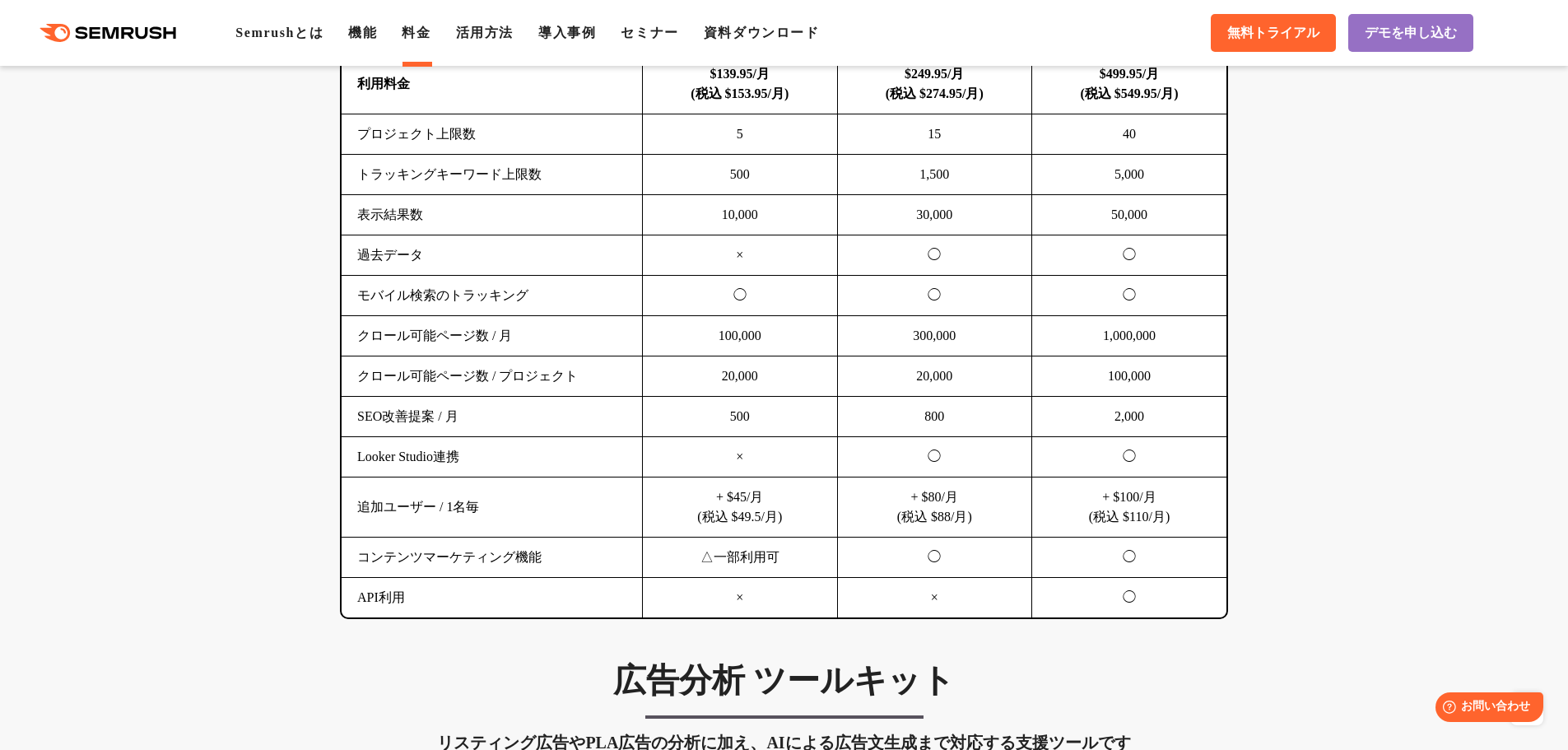
scroll to position [1068, 0]
